Goal: Information Seeking & Learning: Learn about a topic

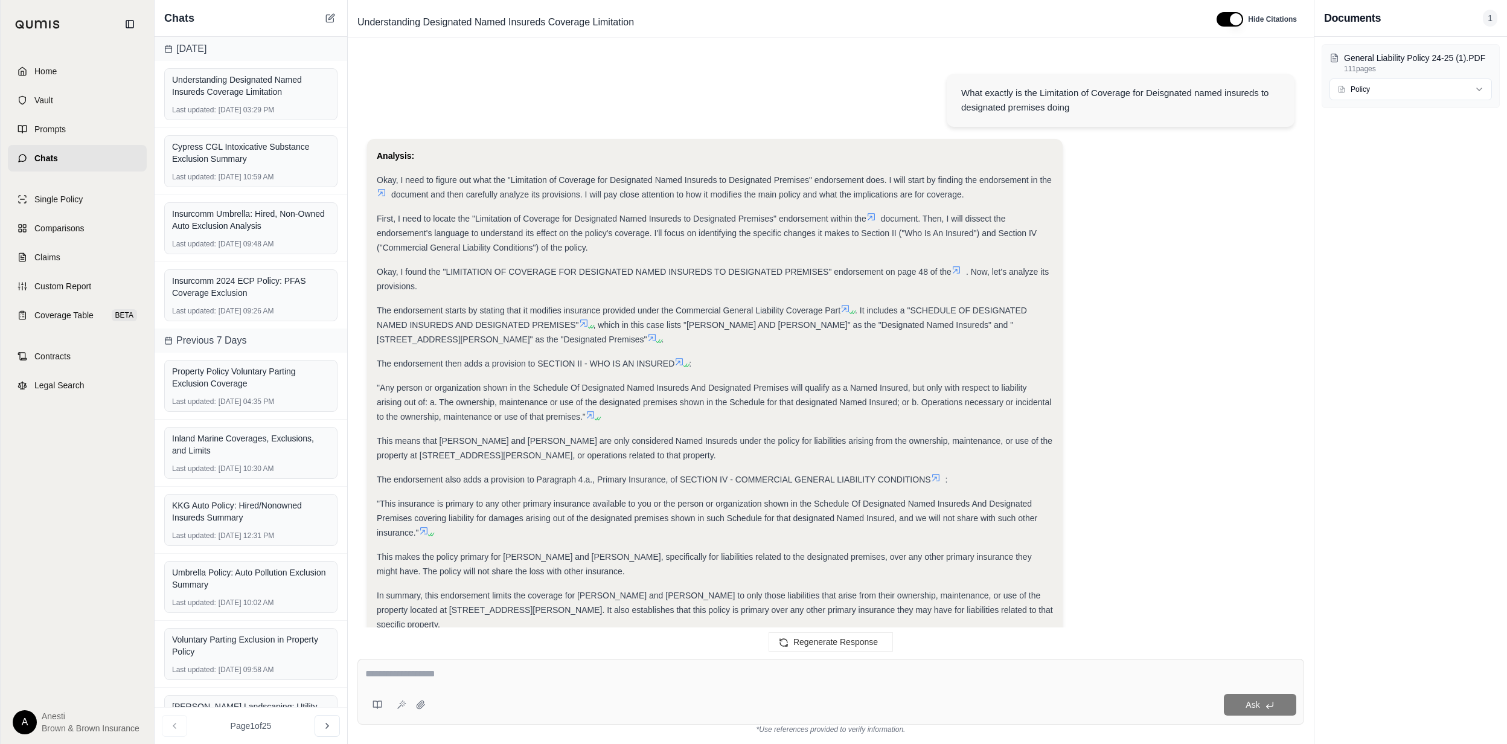
scroll to position [197, 0]
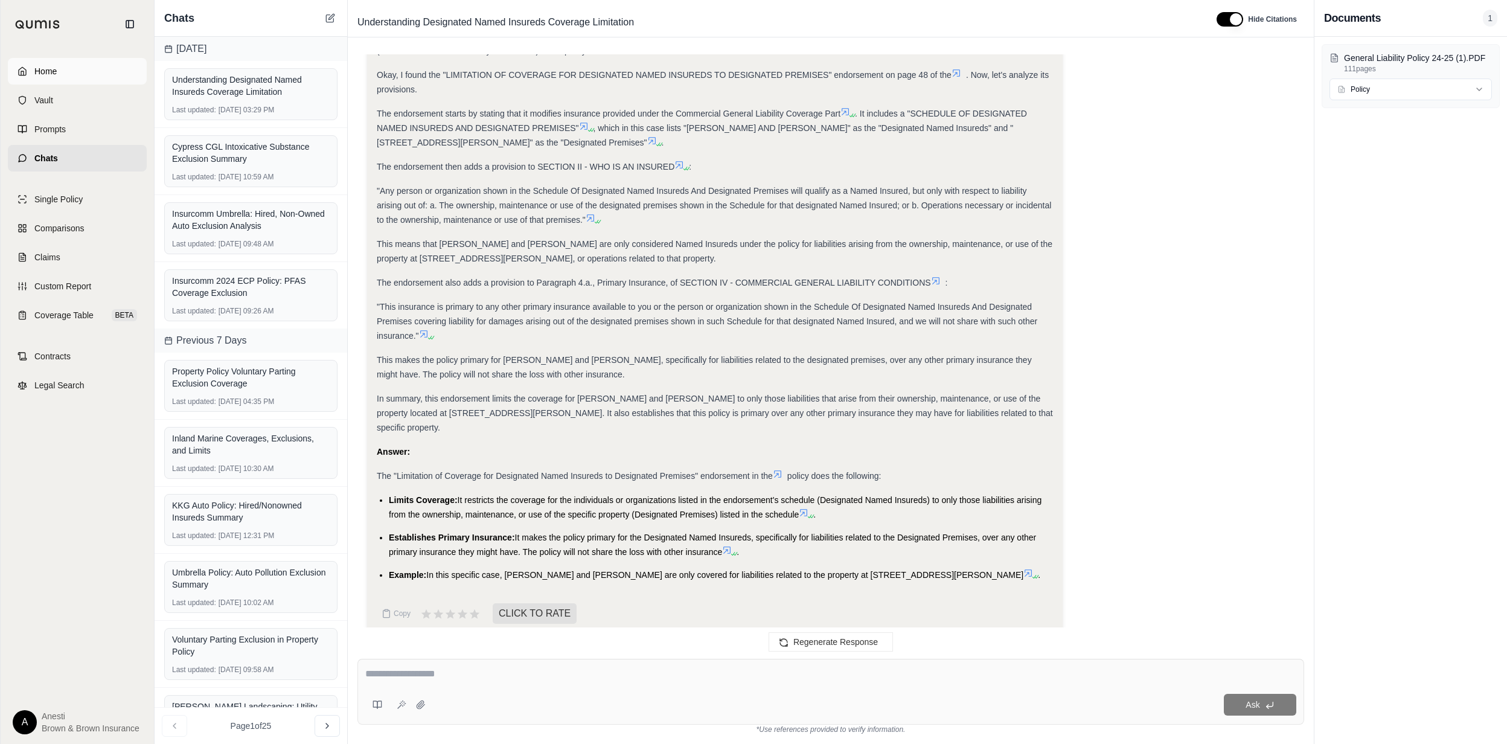
click at [129, 64] on link "Home" at bounding box center [77, 71] width 139 height 27
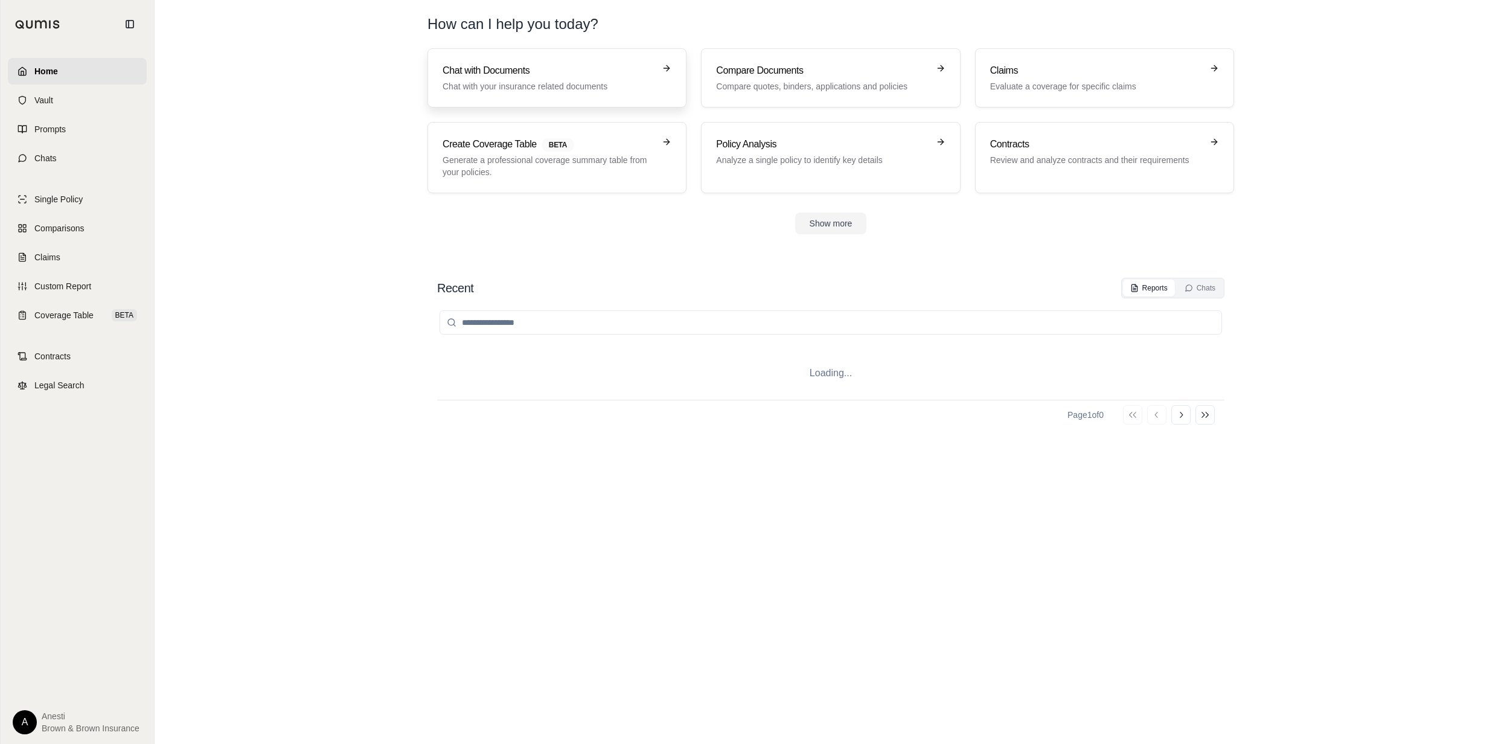
click at [522, 95] on link "Chat with Documents Chat with your insurance related documents" at bounding box center [556, 77] width 259 height 59
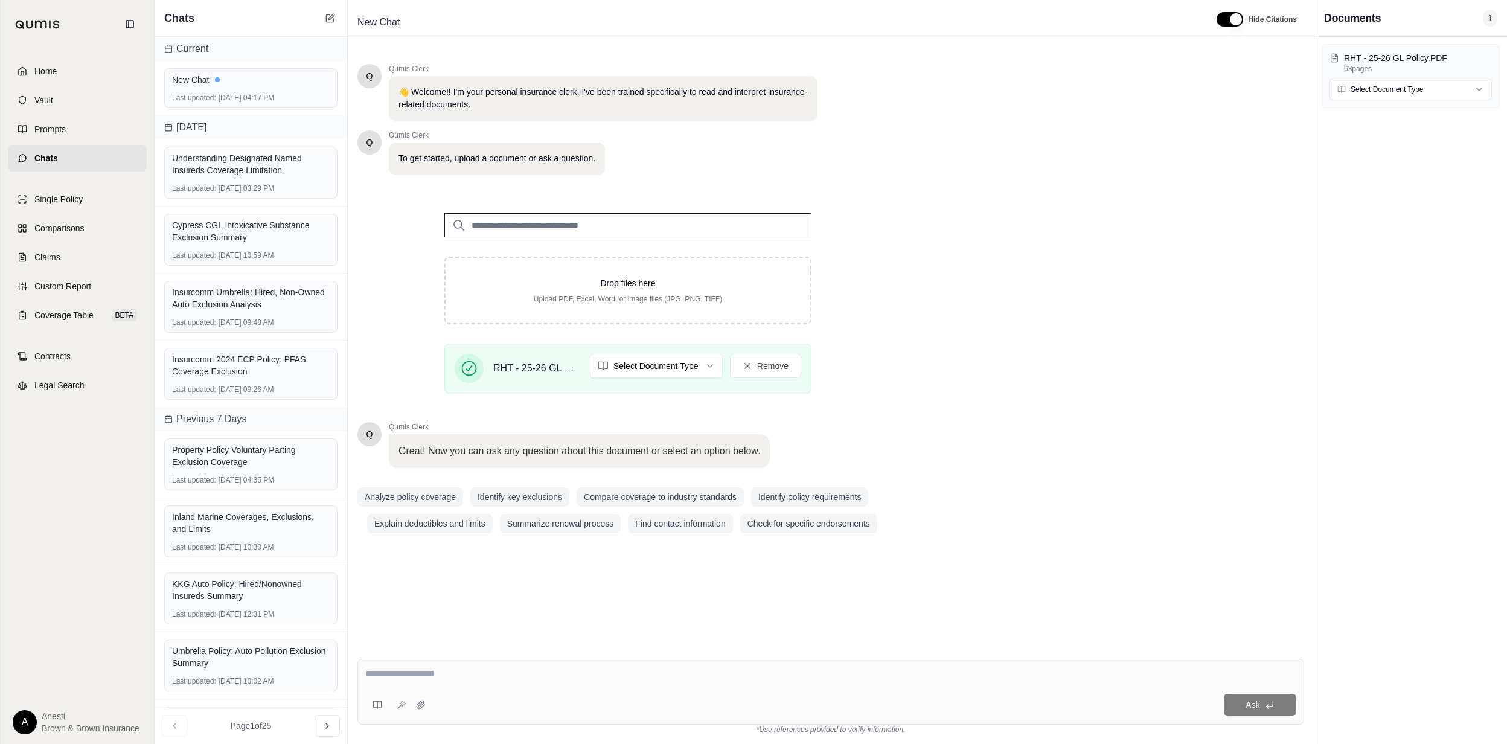
click at [990, 354] on div "Q Qumis Clerk 👋 Welcome!! I'm your personal insurance clerk. I've been trained …" at bounding box center [830, 346] width 946 height 585
click at [570, 687] on div "Ask" at bounding box center [830, 692] width 946 height 66
type textarea "**********"
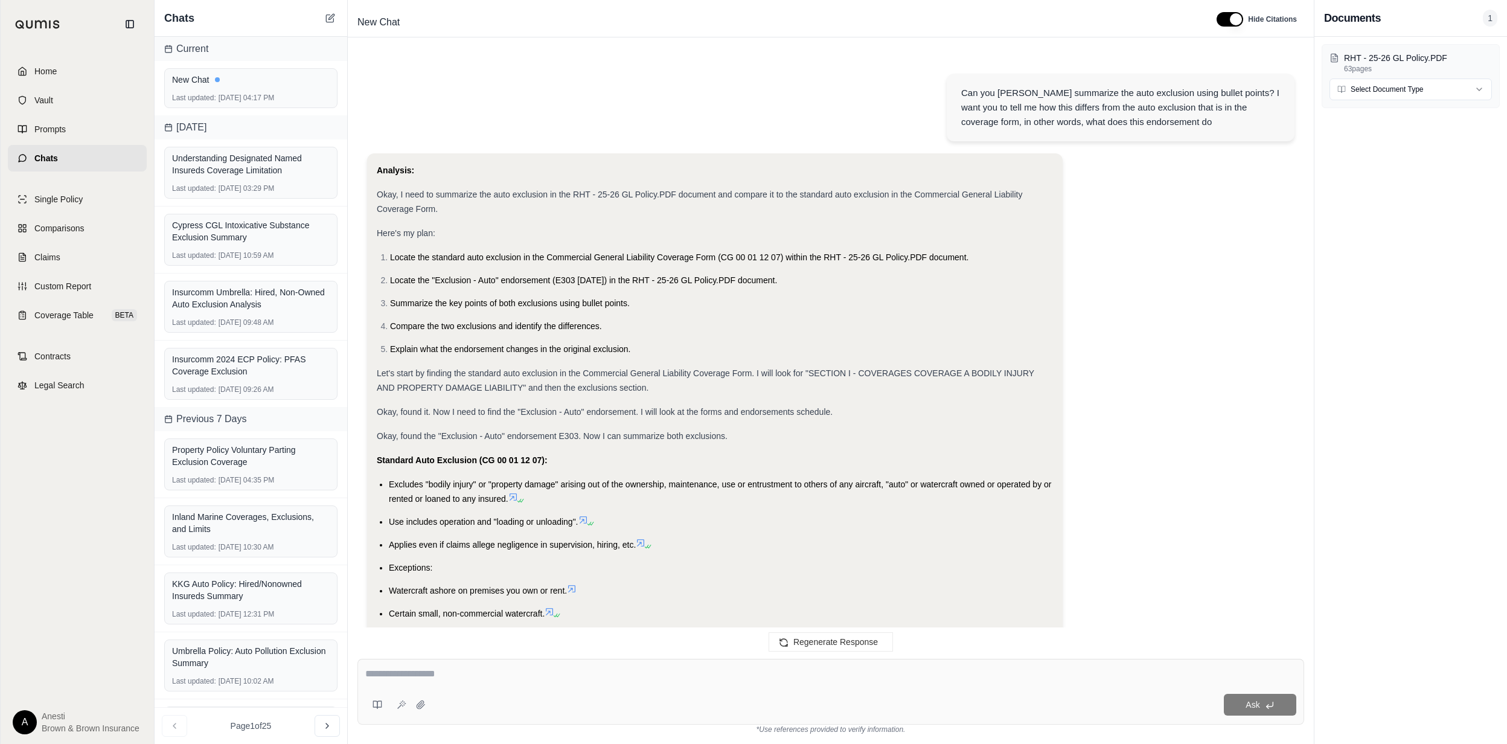
scroll to position [716, 0]
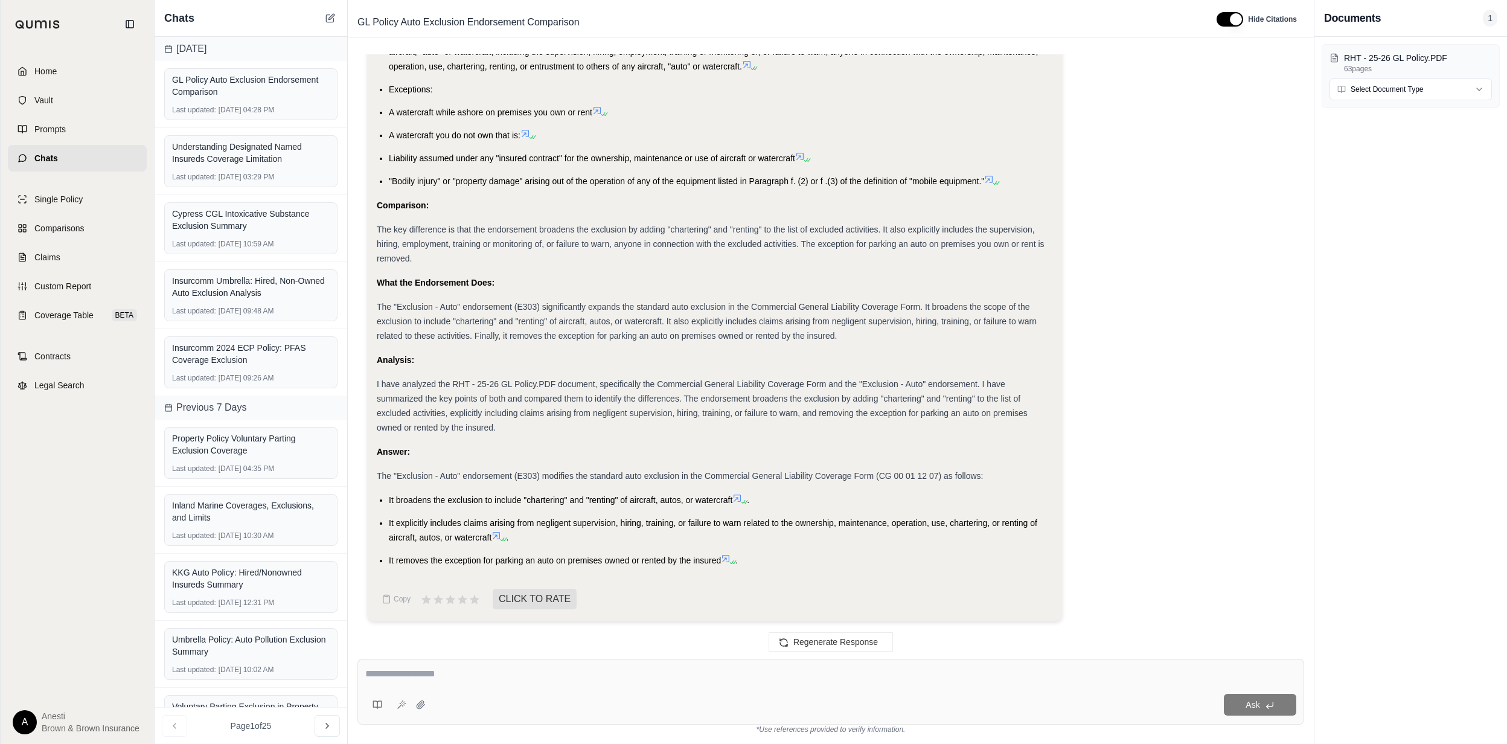
drag, startPoint x: 384, startPoint y: 497, endPoint x: 723, endPoint y: 571, distance: 346.5
click at [723, 571] on div "Analysis: Okay, I need to summarize the auto exclusion in the RHT - 25-26 GL Po…" at bounding box center [715, 12] width 676 height 1130
copy ul "It broadens the exclusion to include "chartering" and "renting" of aircraft, au…"
click at [381, 651] on div "Regenerate Response" at bounding box center [831, 641] width 966 height 29
drag, startPoint x: 391, startPoint y: 679, endPoint x: 387, endPoint y: 669, distance: 10.5
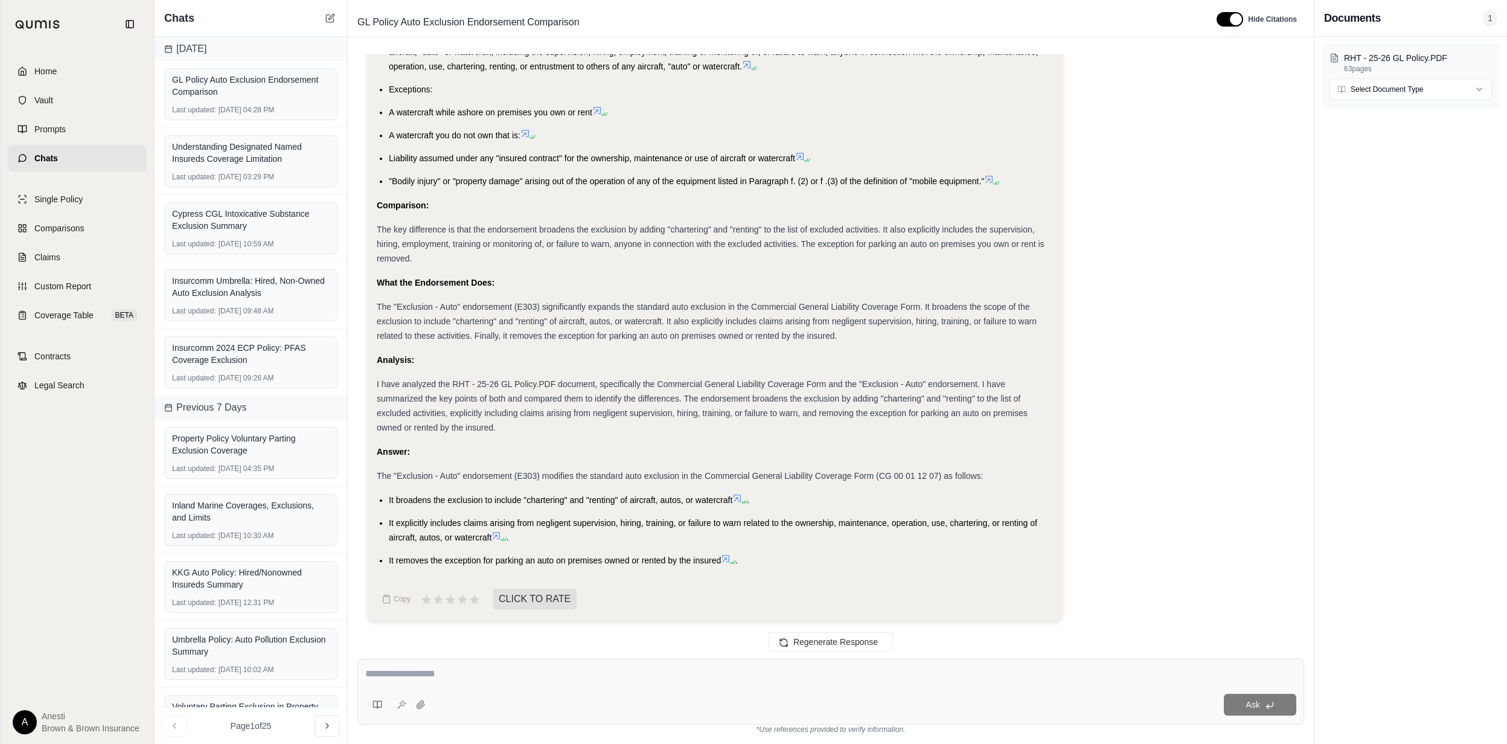
click at [387, 669] on textarea at bounding box center [830, 673] width 931 height 14
type textarea "**********"
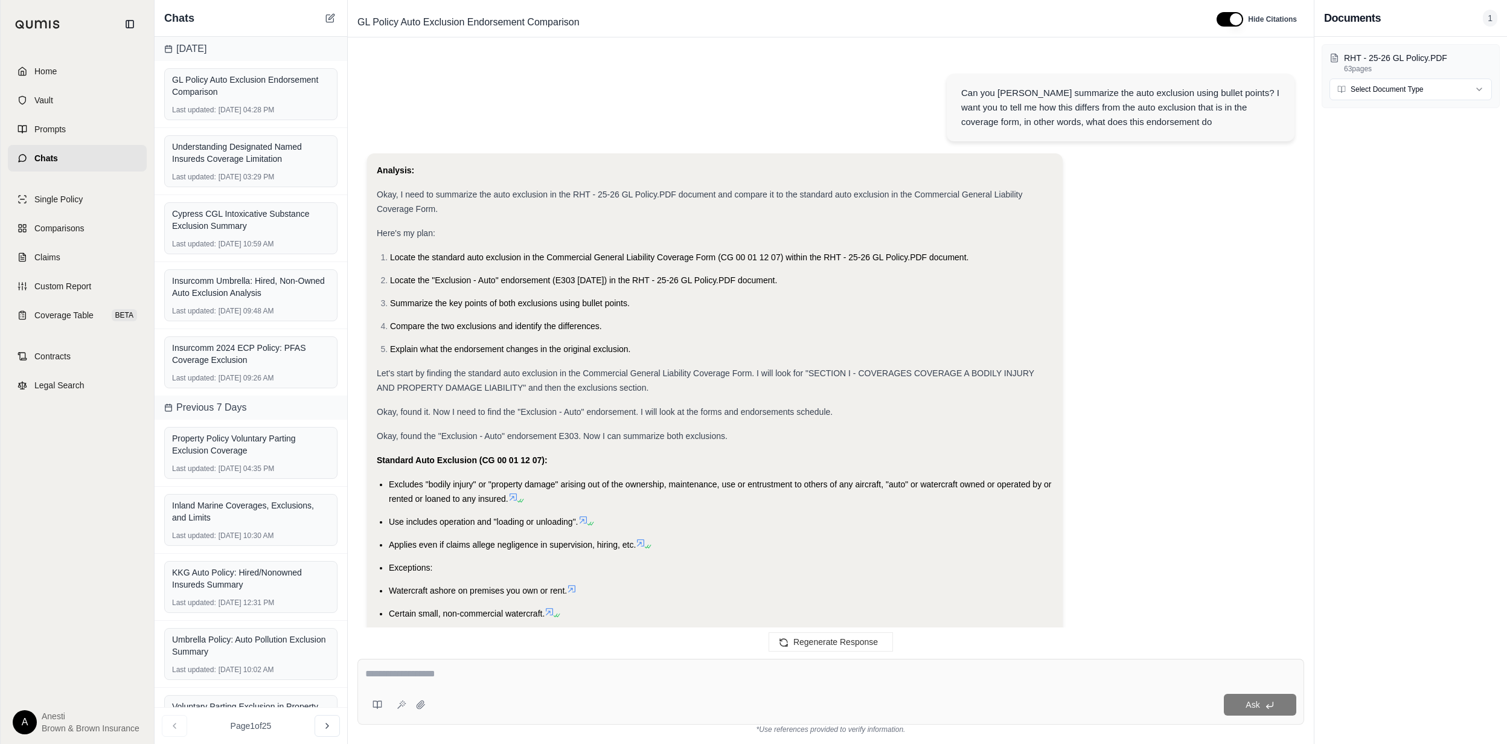
scroll to position [1775, 0]
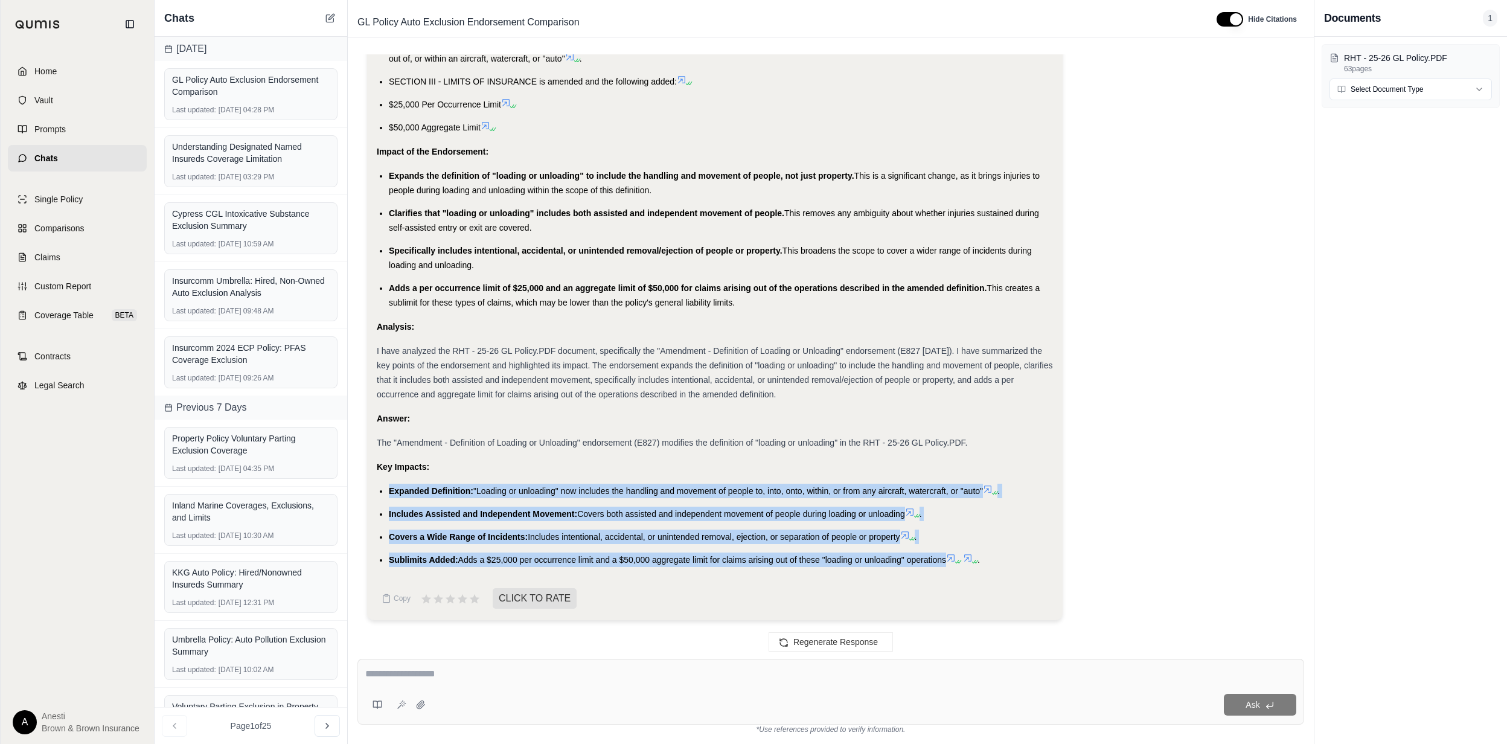
copy ul "Expanded Definition: "Loading or unloading" now includes the handling and movem…"
drag, startPoint x: 390, startPoint y: 493, endPoint x: 952, endPoint y: 557, distance: 565.6
click at [952, 557] on ul "Expanded Definition: "Loading or unloading" now includes the handling and movem…" at bounding box center [715, 524] width 676 height 83
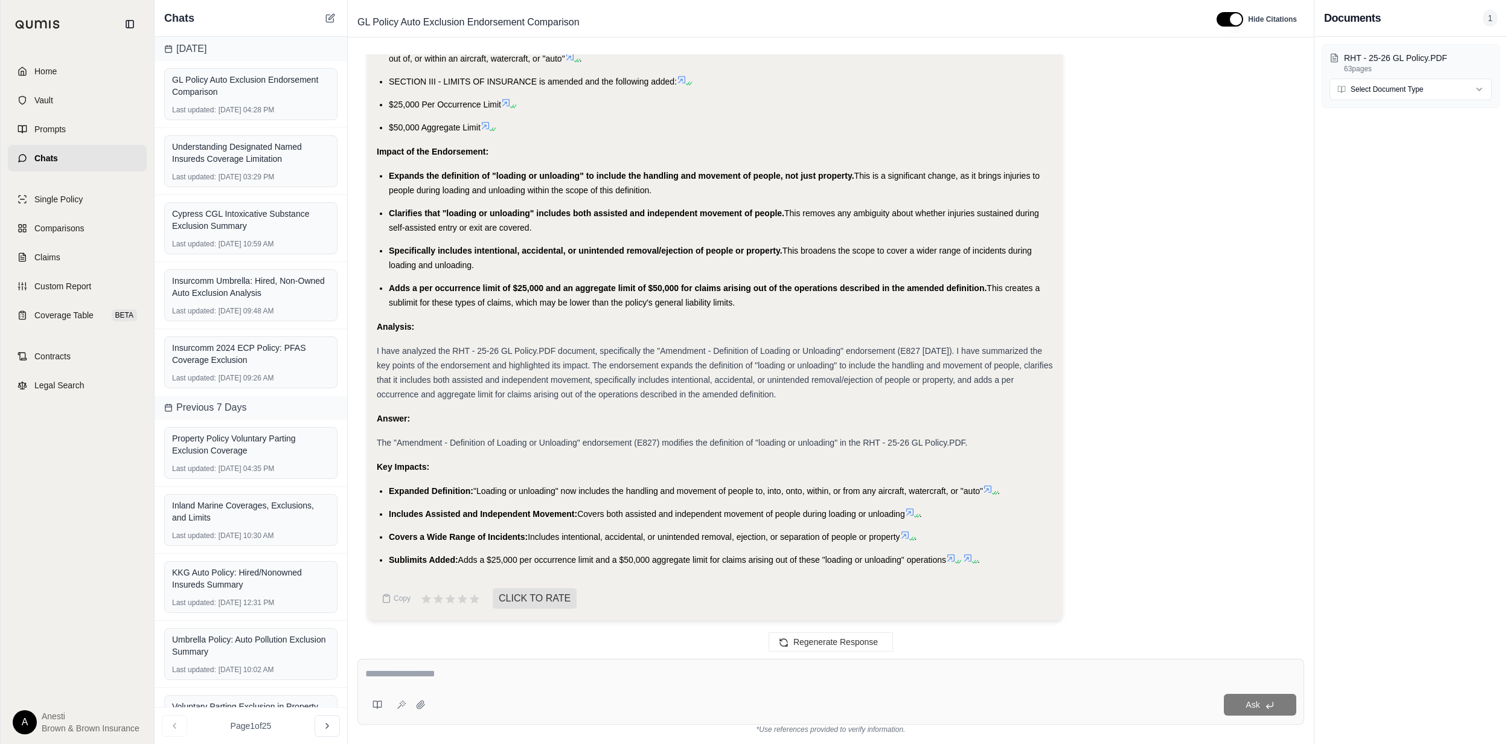
click at [454, 667] on textarea at bounding box center [830, 673] width 931 height 14
type textarea "**********"
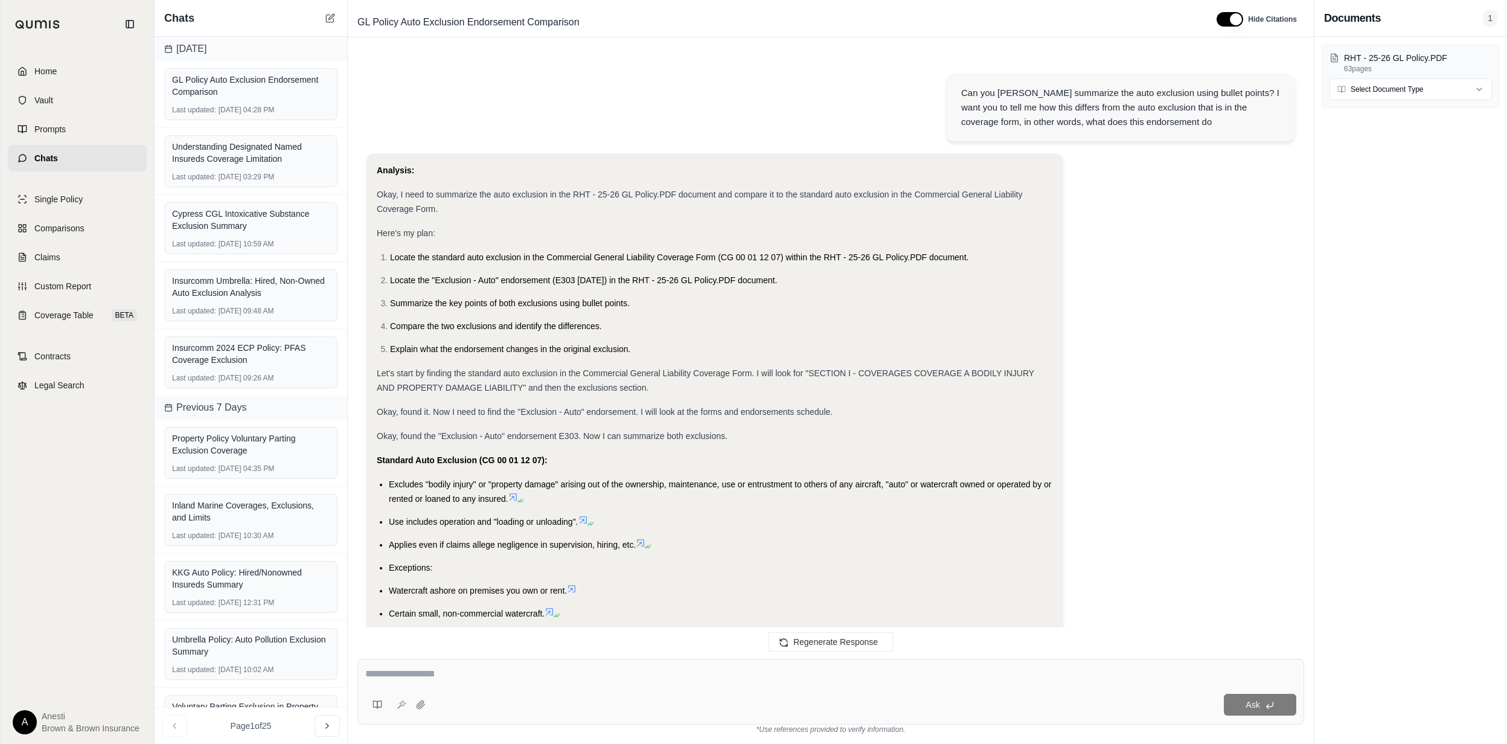
scroll to position [3051, 0]
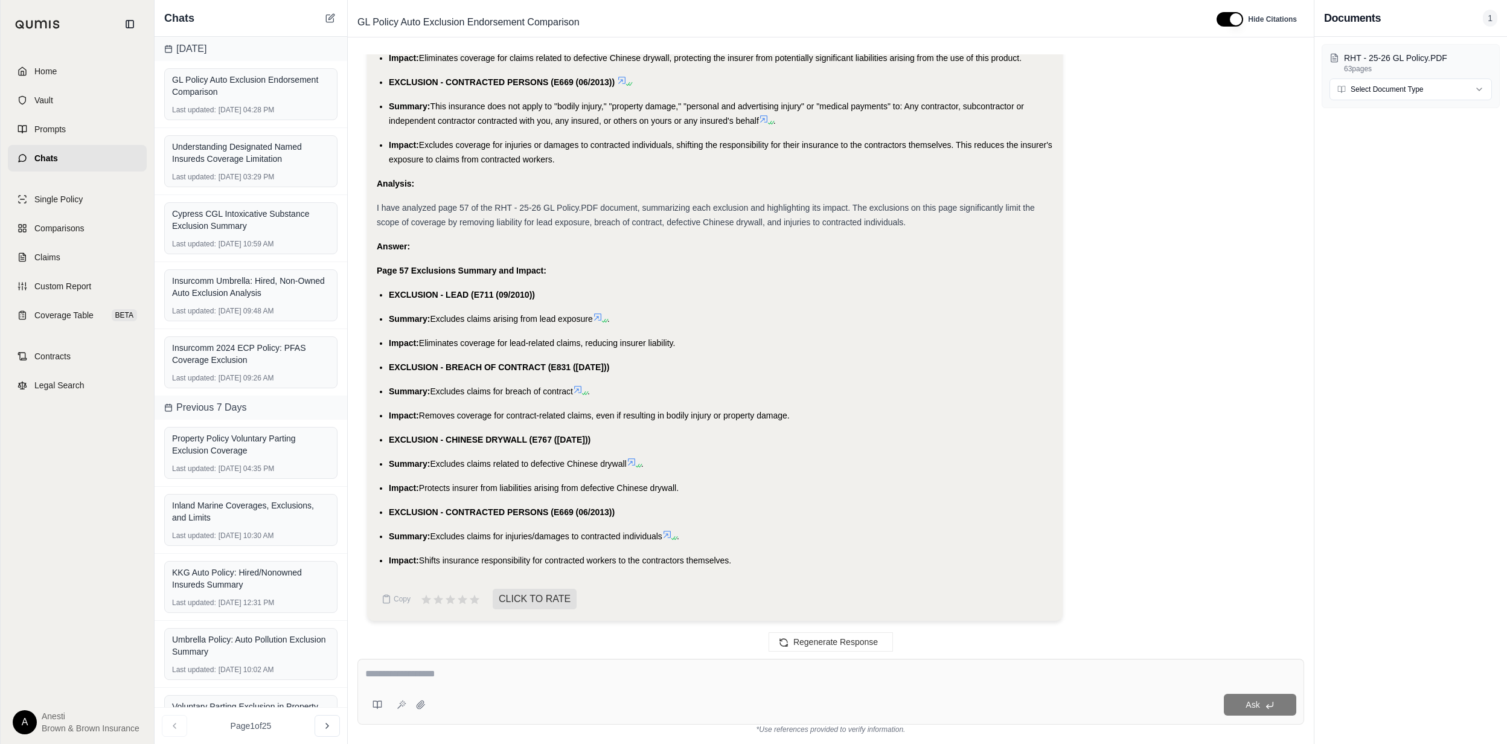
drag, startPoint x: 388, startPoint y: 292, endPoint x: 742, endPoint y: 561, distance: 445.0
click at [742, 561] on ul "EXCLUSION - LEAD (E711 (09/2010)) Summary: Excludes claims arising from lead ex…" at bounding box center [715, 427] width 676 height 280
copy ul "EXCLUSION - LEAD (E711 (09/2010)) Summary: Excludes claims arising from lead ex…"
click at [720, 674] on textarea at bounding box center [830, 673] width 931 height 14
type textarea "**********"
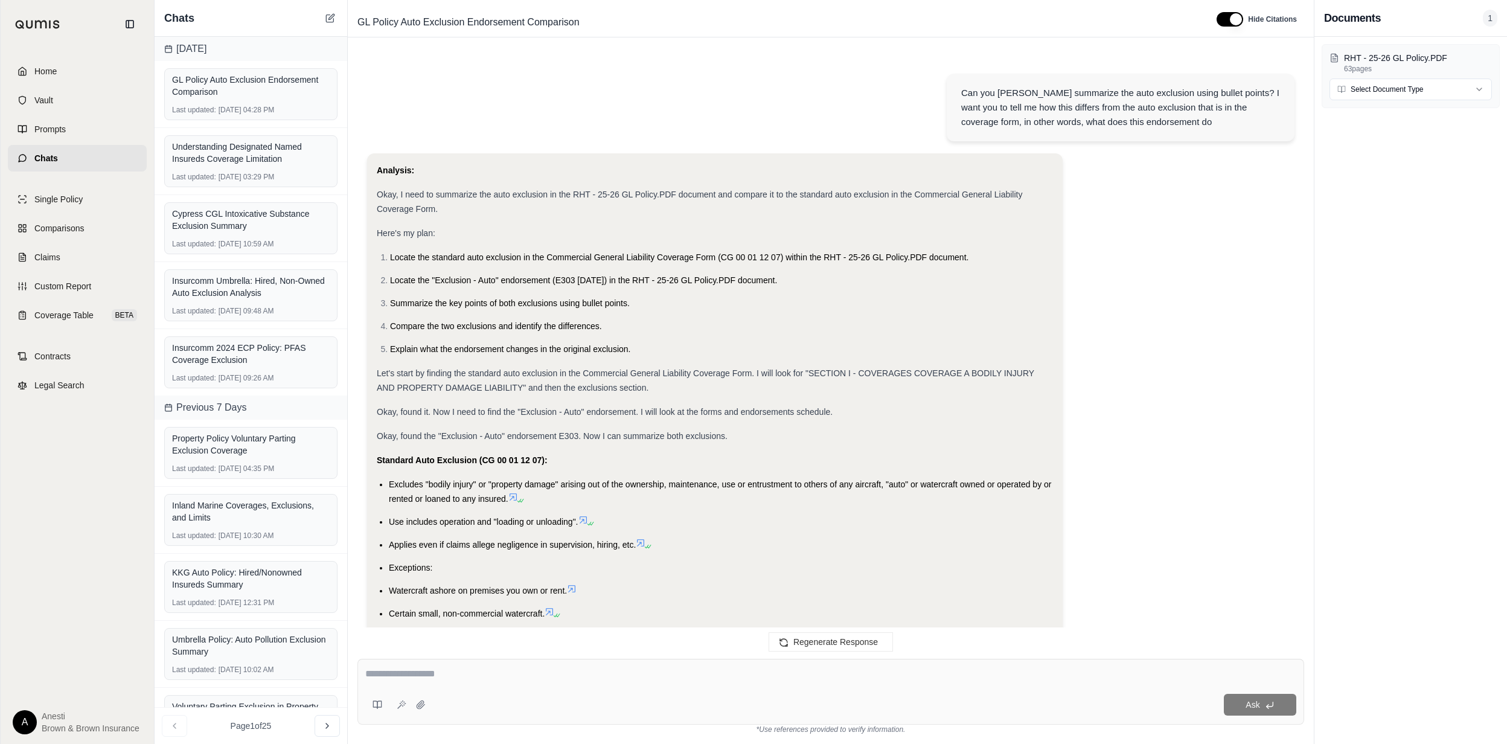
scroll to position [3948, 0]
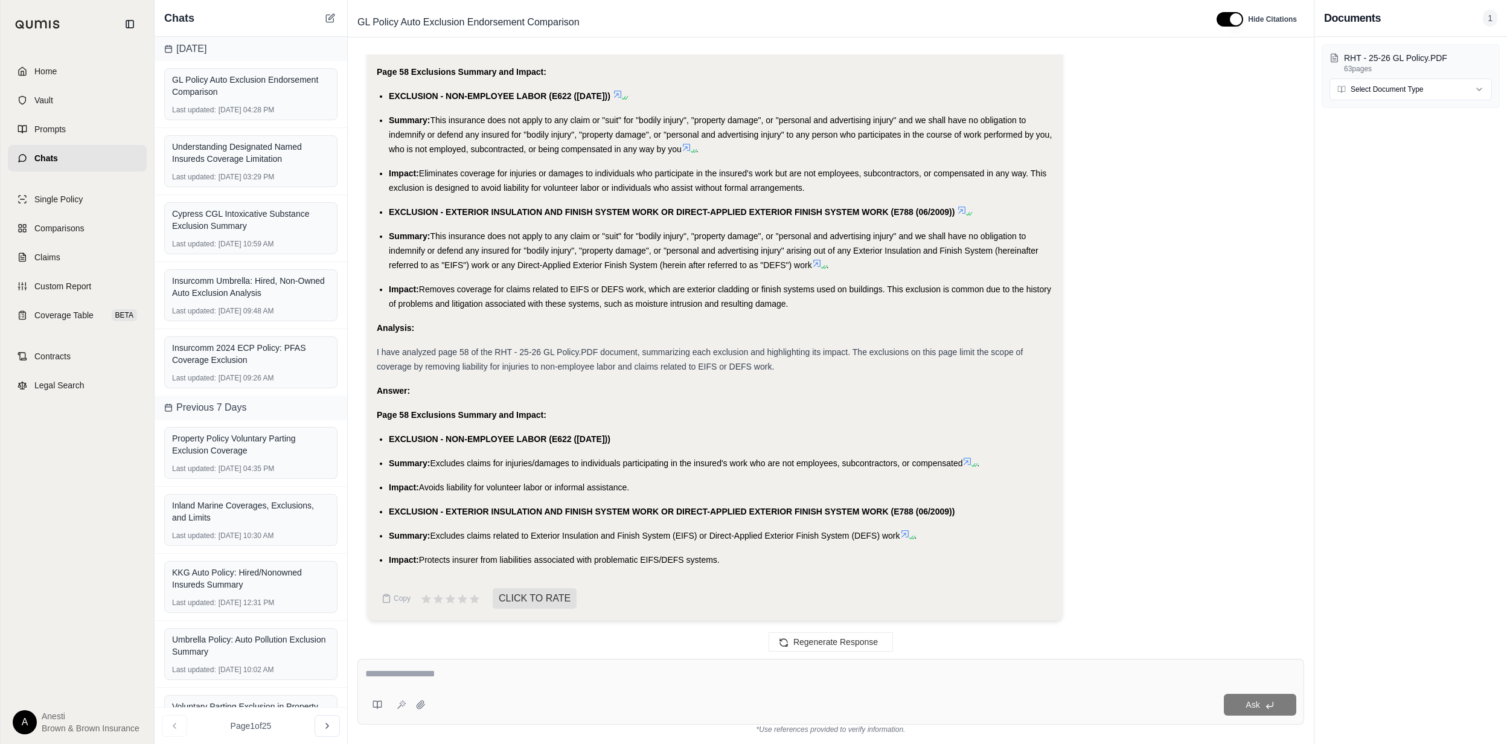
drag, startPoint x: 386, startPoint y: 435, endPoint x: 763, endPoint y: 567, distance: 399.2
click at [763, 567] on div "Analysis: Okay, I need to summarize page 58 of the RHT - 25-26 GL Policy.PDF do…" at bounding box center [715, 190] width 676 height 774
copy ul "EXCLUSION - NON-EMPLOYEE LABOR (E622 ([DATE])) Summary: Excludes claims for inj…"
click at [599, 686] on div "Ask" at bounding box center [830, 692] width 946 height 66
type textarea "**********"
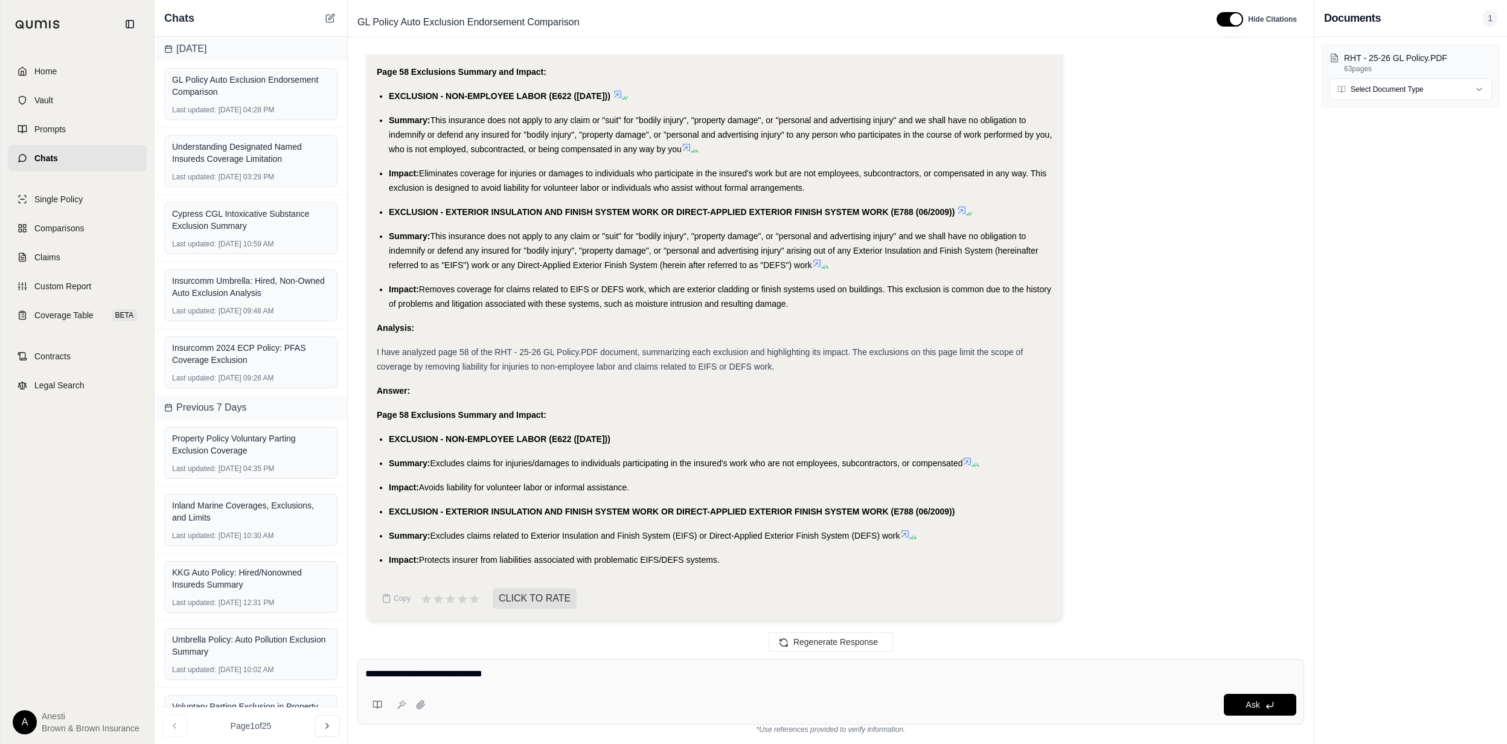
click at [587, 677] on textarea "**********" at bounding box center [830, 673] width 930 height 14
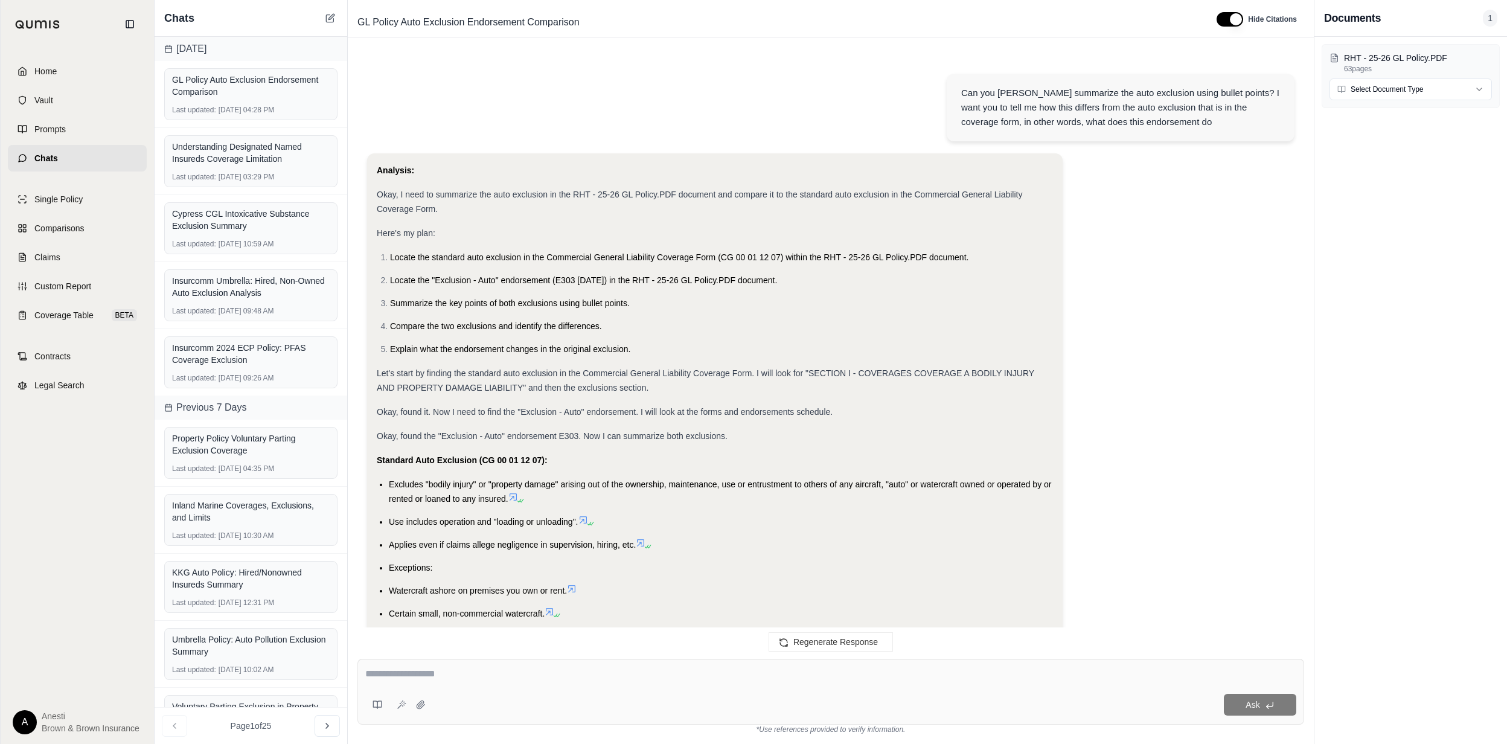
scroll to position [5224, 0]
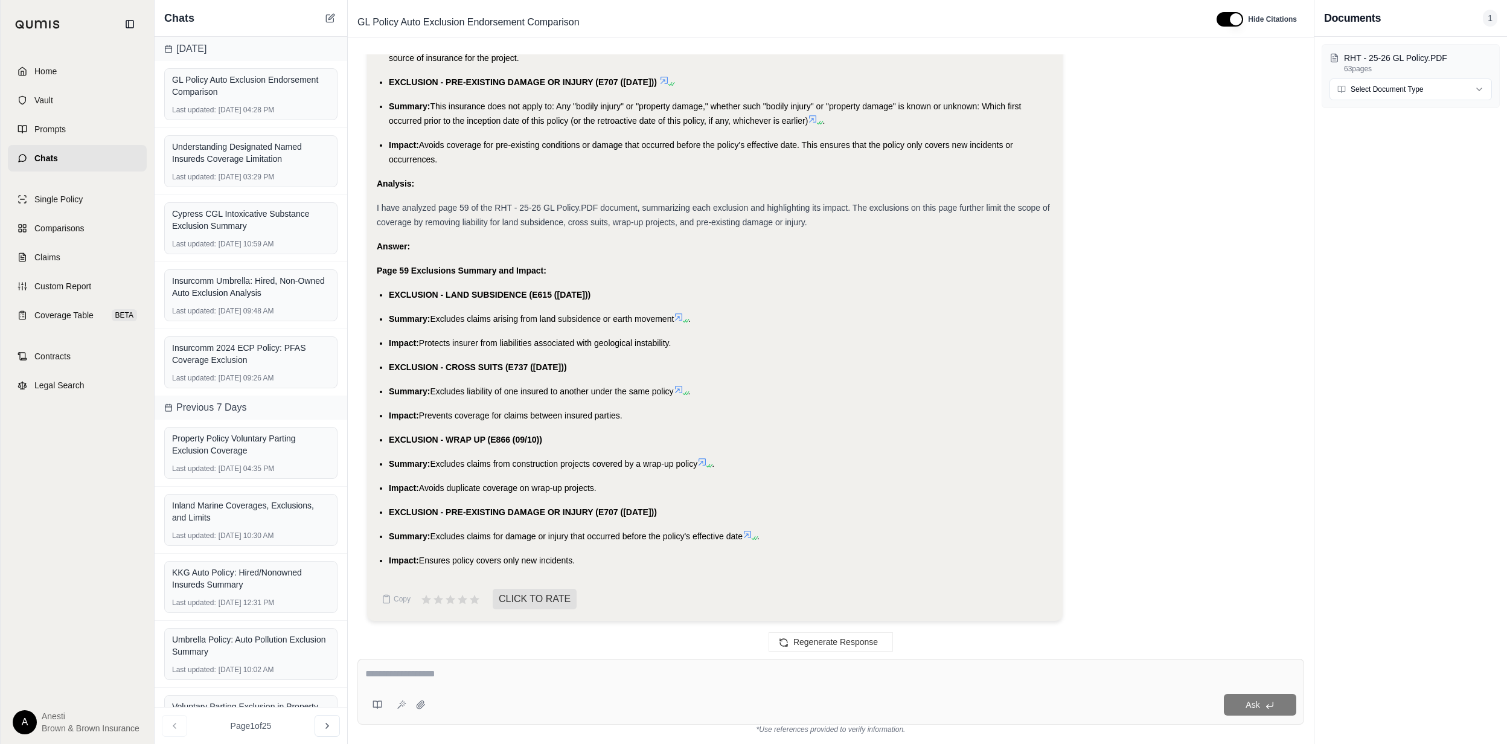
drag, startPoint x: 387, startPoint y: 288, endPoint x: 626, endPoint y: 556, distance: 359.1
click at [626, 556] on ul "EXCLUSION - LAND SUBSIDENCE (E615 ([DATE])) Summary: Excludes claims arising fr…" at bounding box center [715, 427] width 676 height 280
copy ul "EXCLUSION - LAND SUBSIDENCE (E615 ([DATE])) Summary: Excludes claims arising fr…"
click at [753, 674] on textarea at bounding box center [830, 673] width 931 height 14
type textarea "**********"
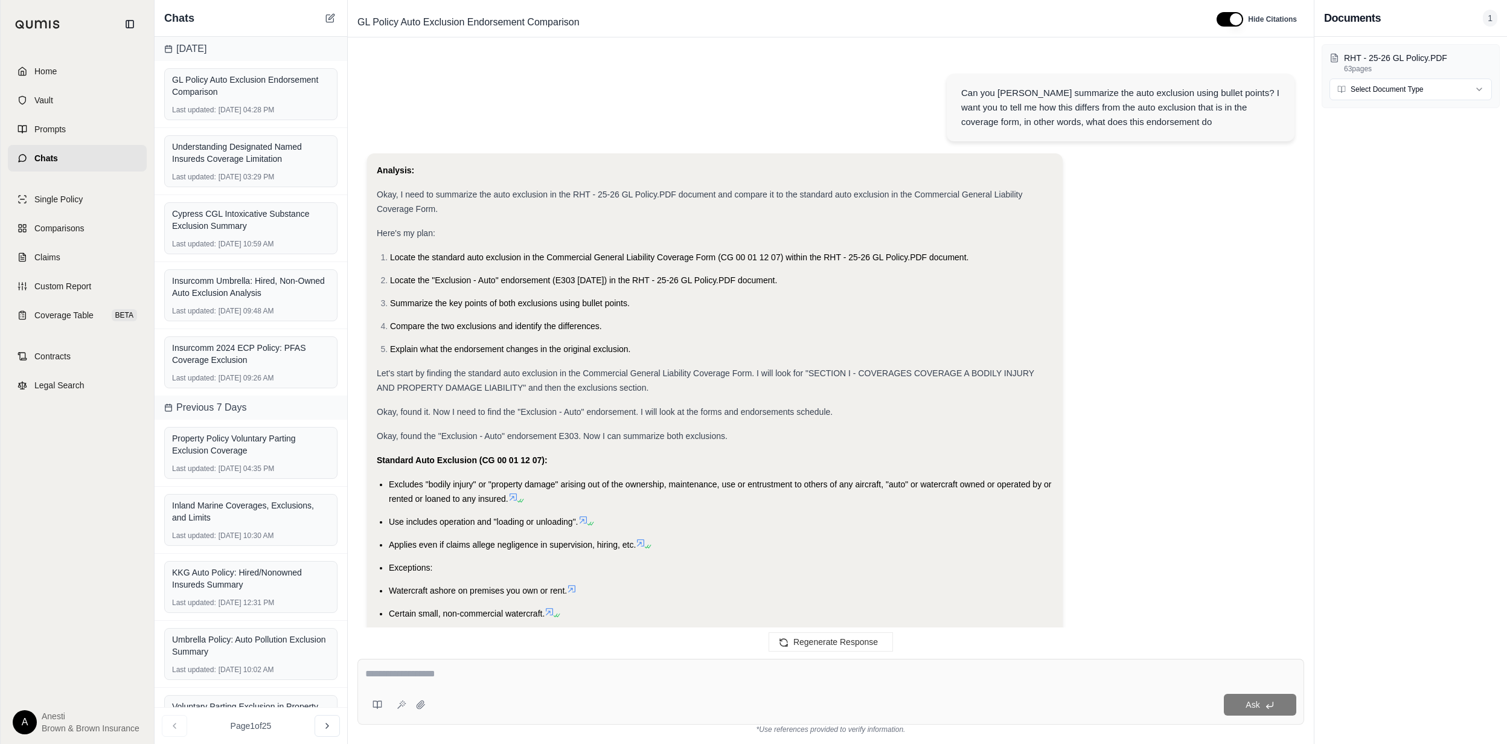
scroll to position [6792, 0]
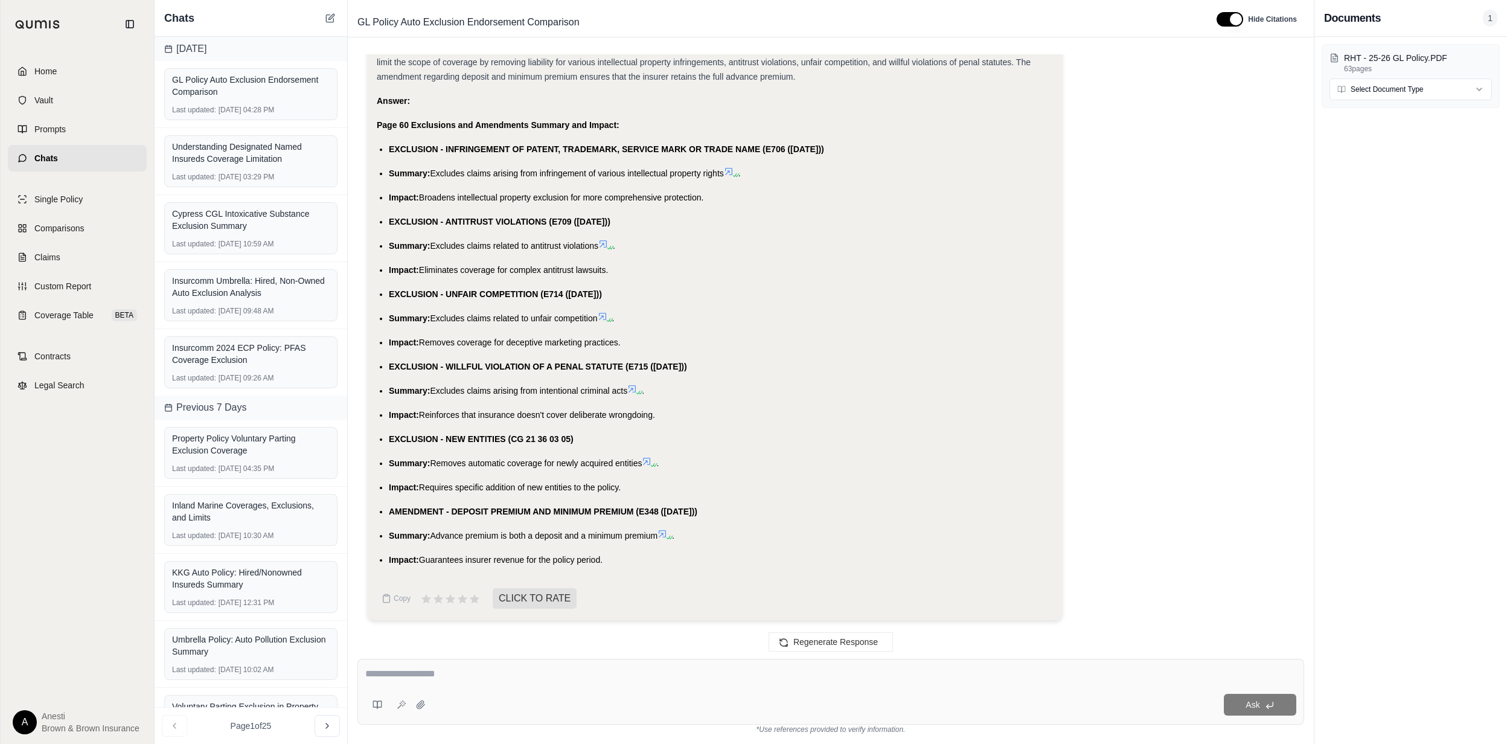
drag, startPoint x: 387, startPoint y: 143, endPoint x: 643, endPoint y: 557, distance: 486.3
click at [643, 557] on ul "EXCLUSION - INFRINGEMENT OF PATENT, TRADEMARK, SERVICE MARK OR TRADE NAME (E706…" at bounding box center [715, 354] width 676 height 425
copy ul "EXCLUSION - INFRINGEMENT OF PATENT, TRADEMARK, SERVICE MARK OR TRADE NAME (E706…"
click at [613, 694] on div "Ask" at bounding box center [863, 705] width 866 height 22
click at [613, 681] on div at bounding box center [830, 675] width 931 height 19
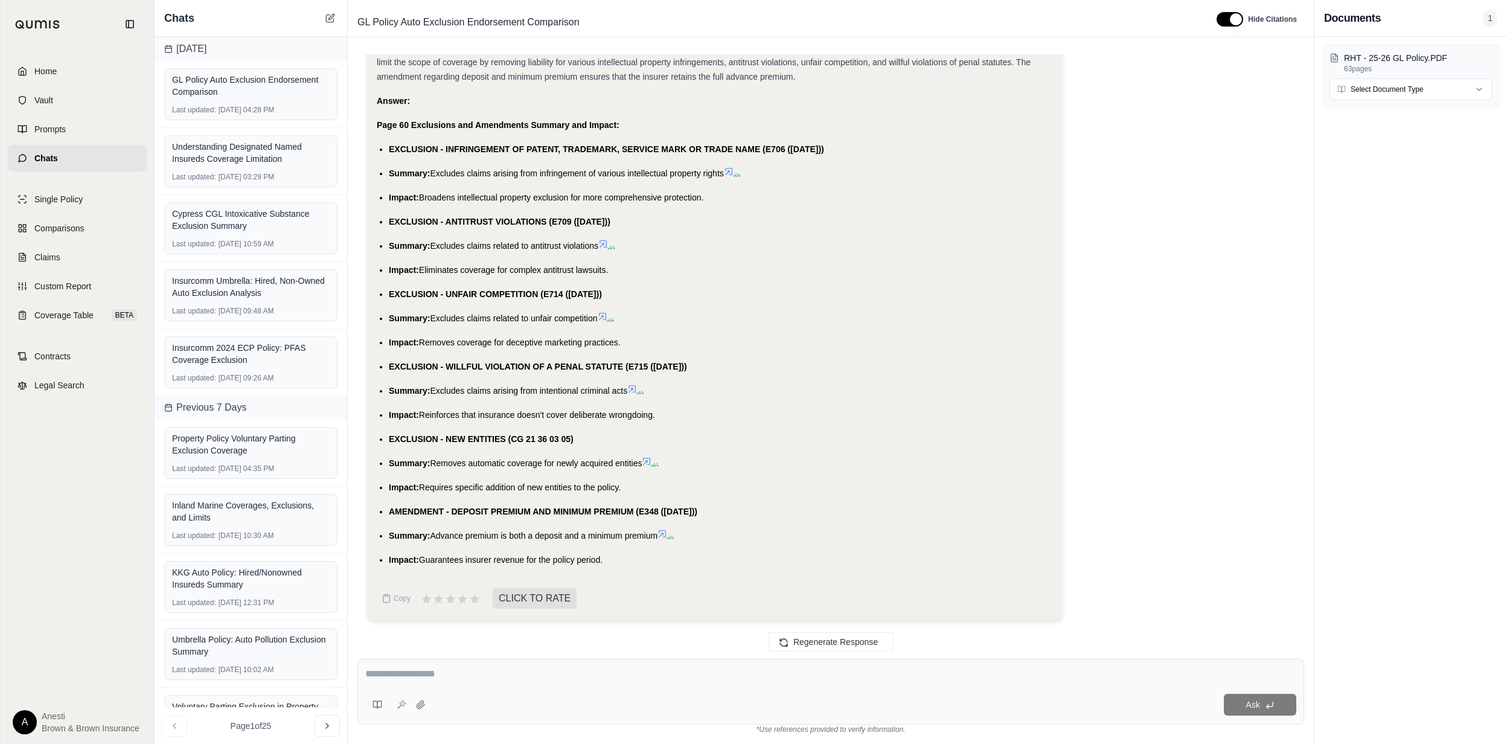
click at [582, 674] on textarea at bounding box center [830, 673] width 931 height 14
type textarea "*"
type textarea "**********"
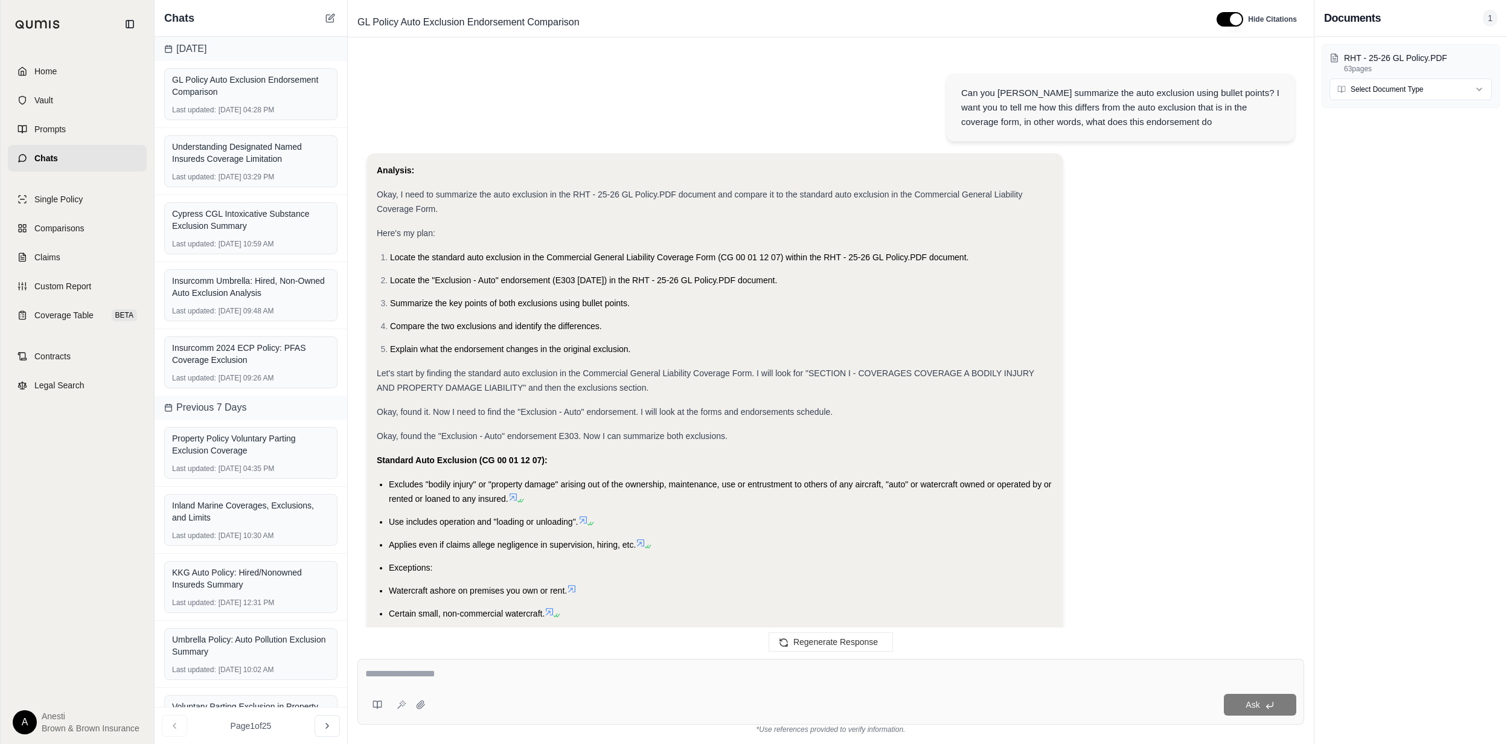
scroll to position [7674, 0]
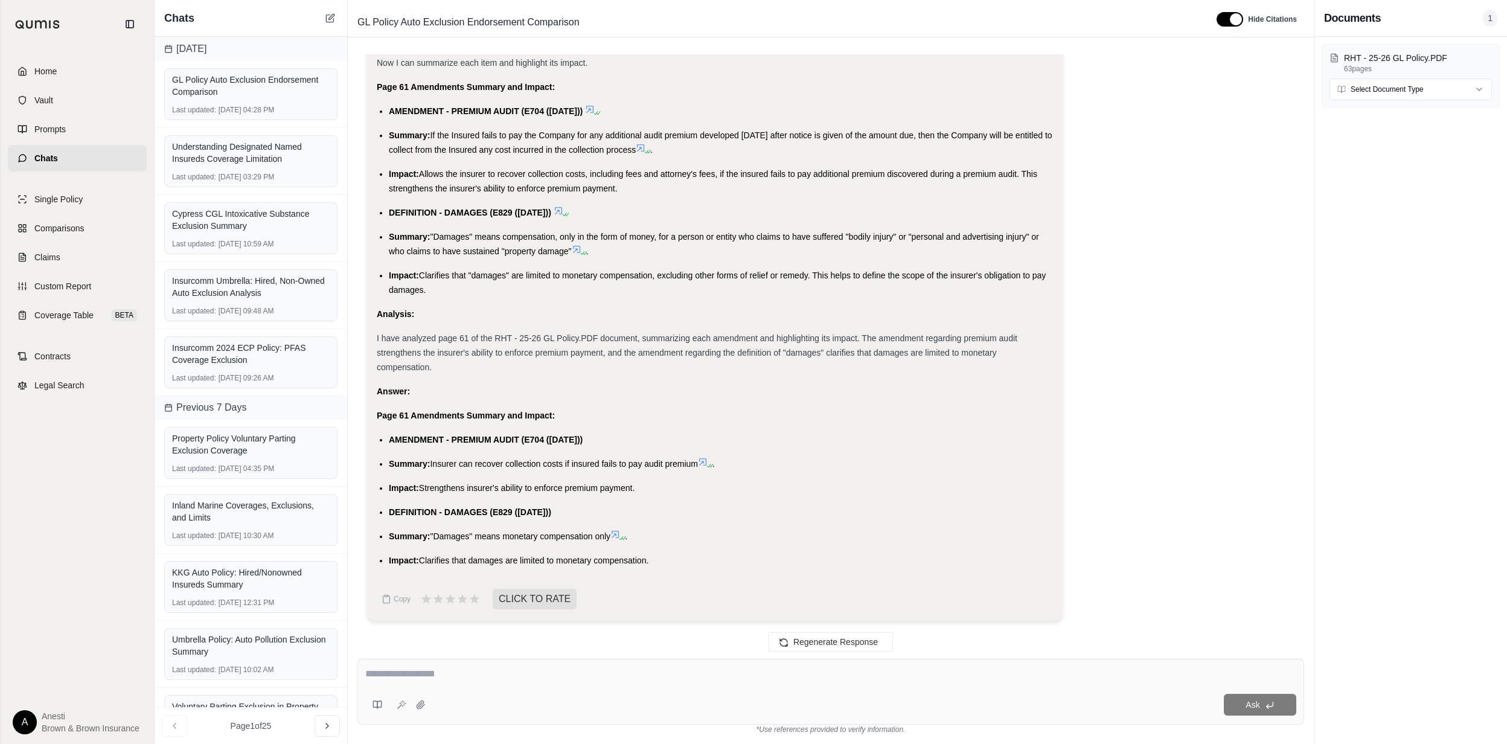
drag, startPoint x: 390, startPoint y: 438, endPoint x: 667, endPoint y: 558, distance: 302.0
click at [667, 558] on ul "AMENDMENT - PREMIUM AUDIT (E704 ([DATE])) Summary: Insurer can recover collecti…" at bounding box center [715, 499] width 676 height 135
copy ul "AMENDMENT - PREMIUM AUDIT (E704 ([DATE])) Summary: Insurer can recover collecti…"
